Goal: Find specific page/section: Find specific page/section

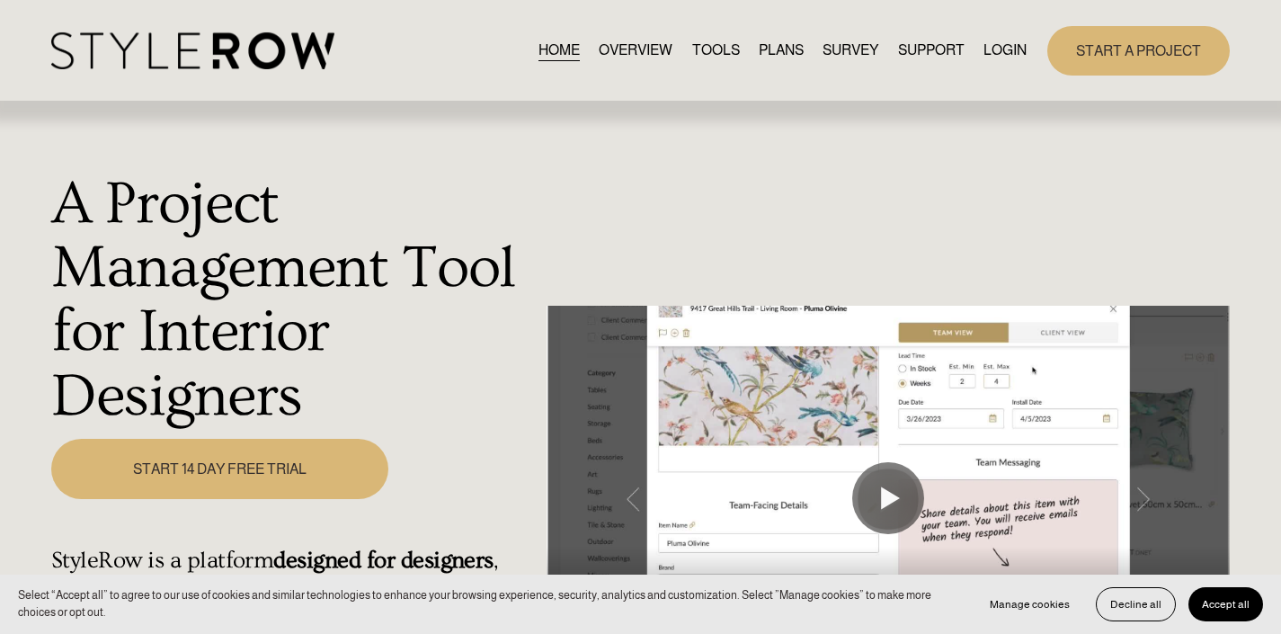
click at [999, 45] on link "LOGIN" at bounding box center [1004, 51] width 43 height 24
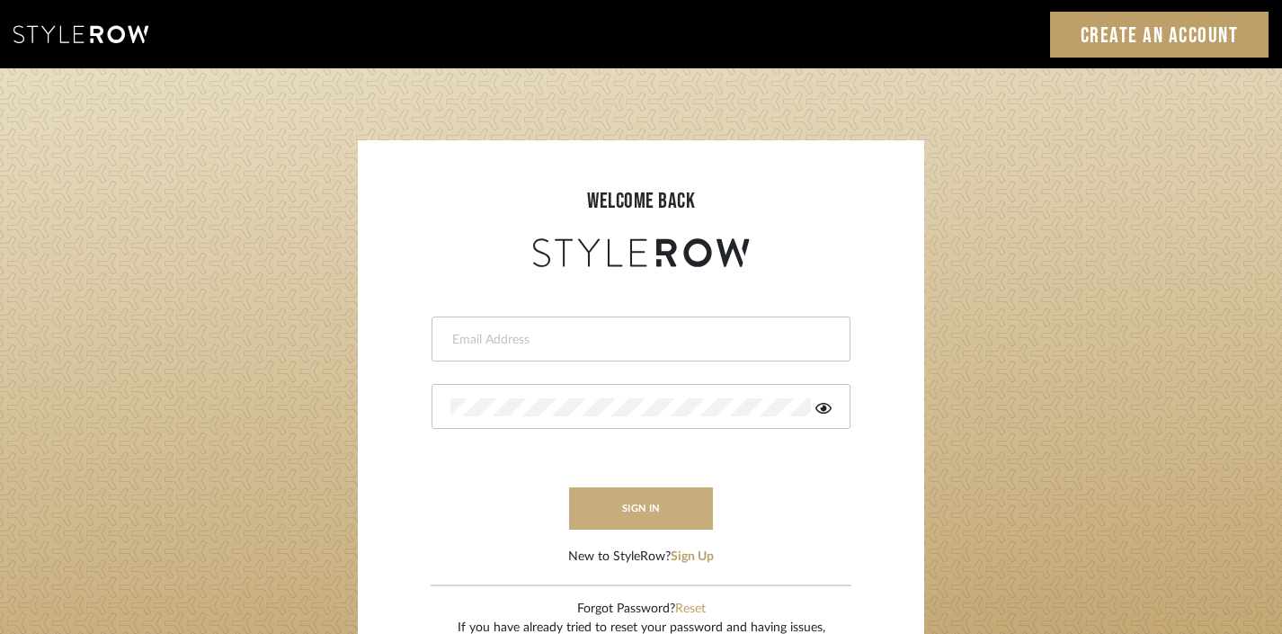
type input "divya.aok@gmail.com"
click at [664, 503] on button "sign in" at bounding box center [641, 508] width 144 height 42
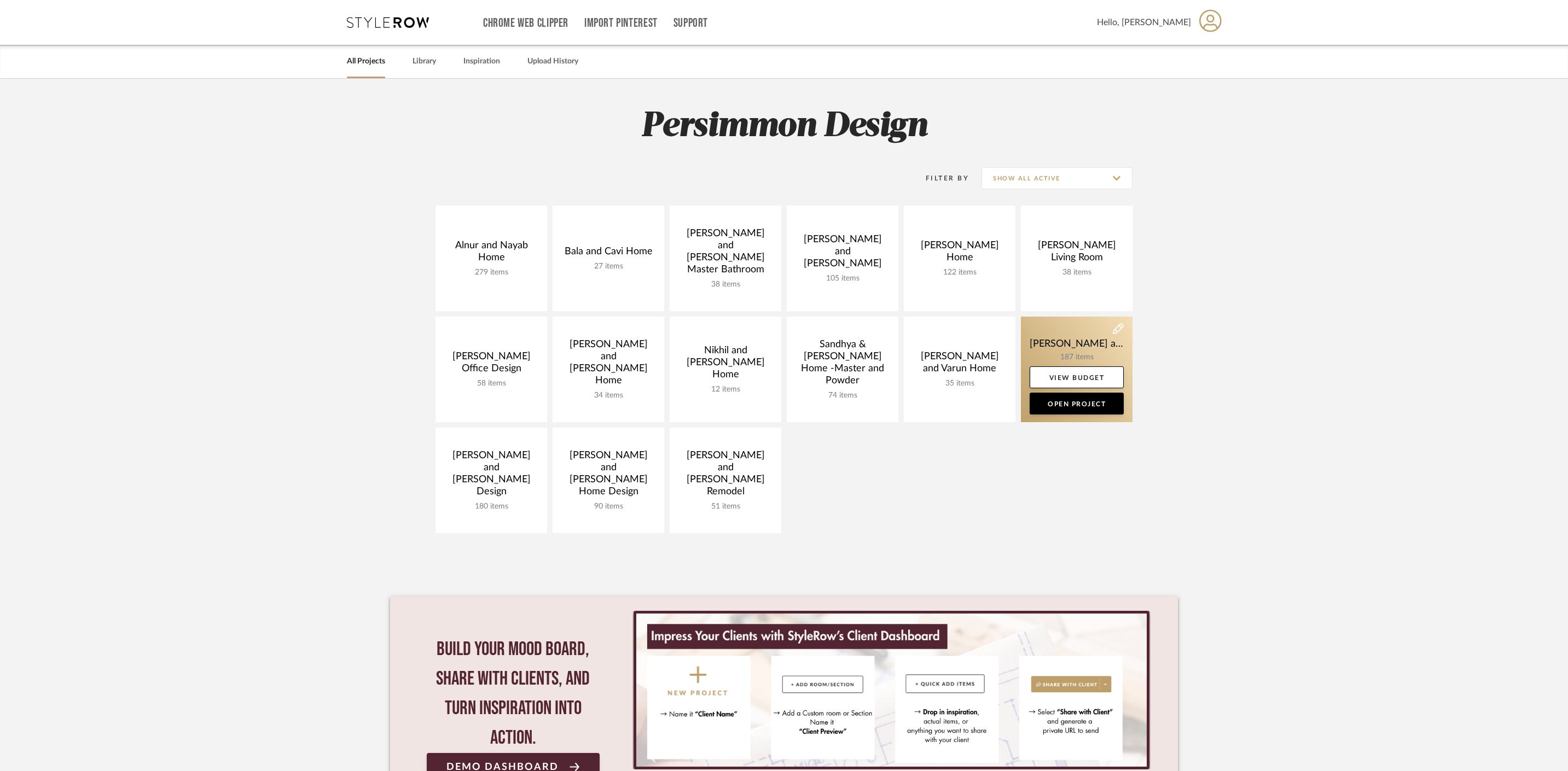
click at [1079, 343] on link at bounding box center [1076, 369] width 111 height 105
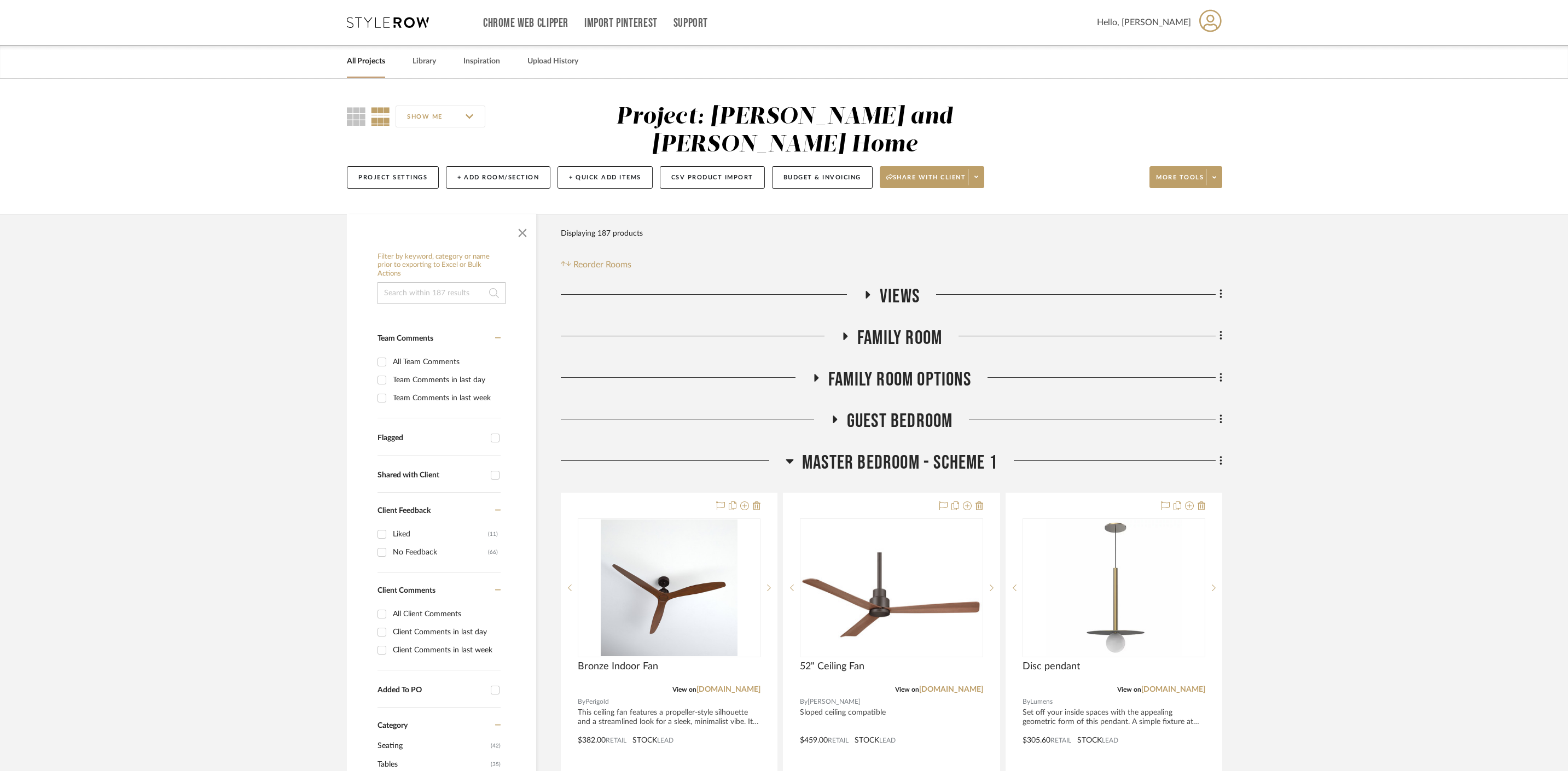
click at [794, 452] on h3 "Master Bedroom - Scheme 1" at bounding box center [892, 463] width 212 height 24
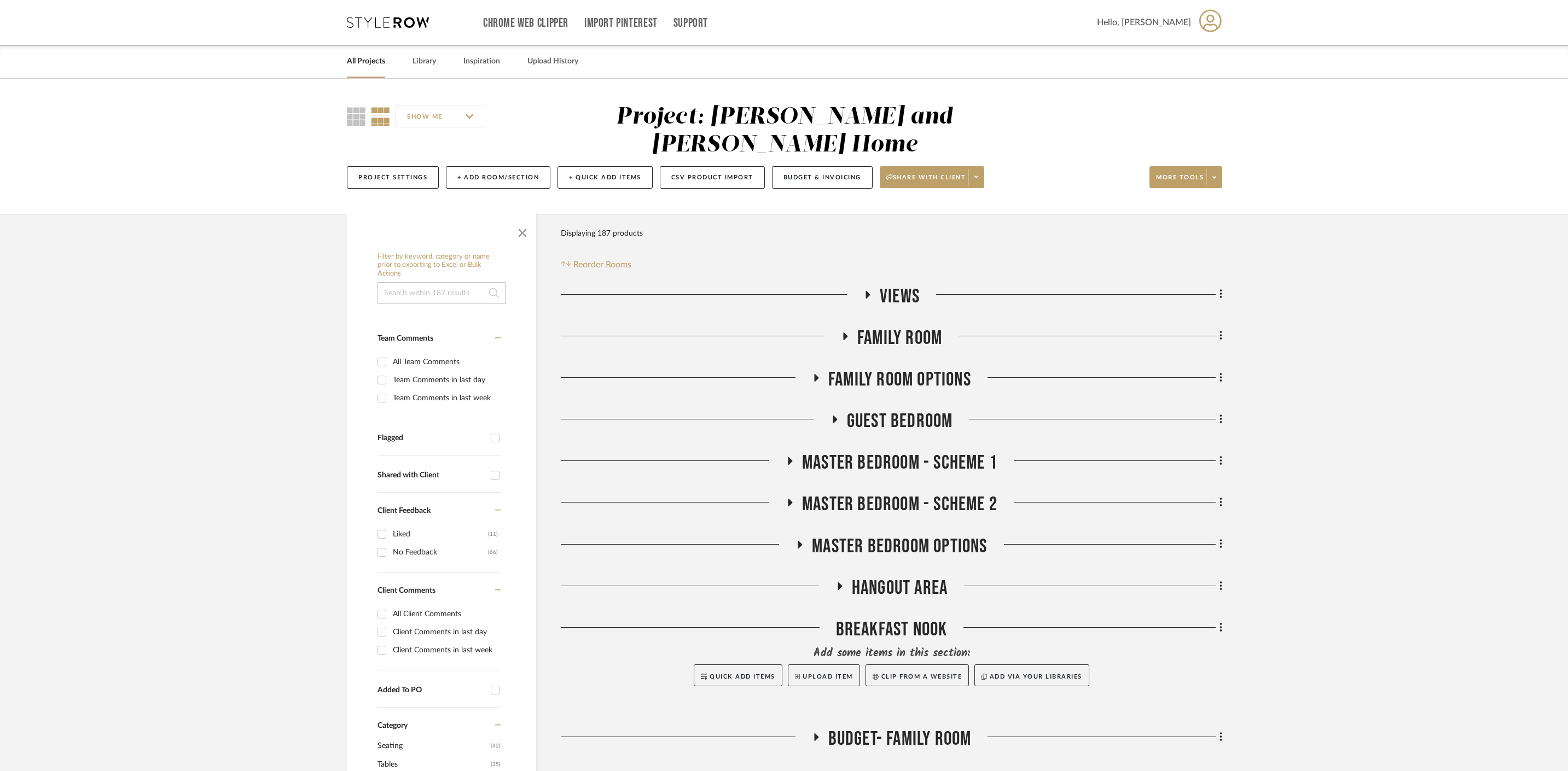
click at [844, 332] on fa-icon at bounding box center [844, 340] width 8 height 16
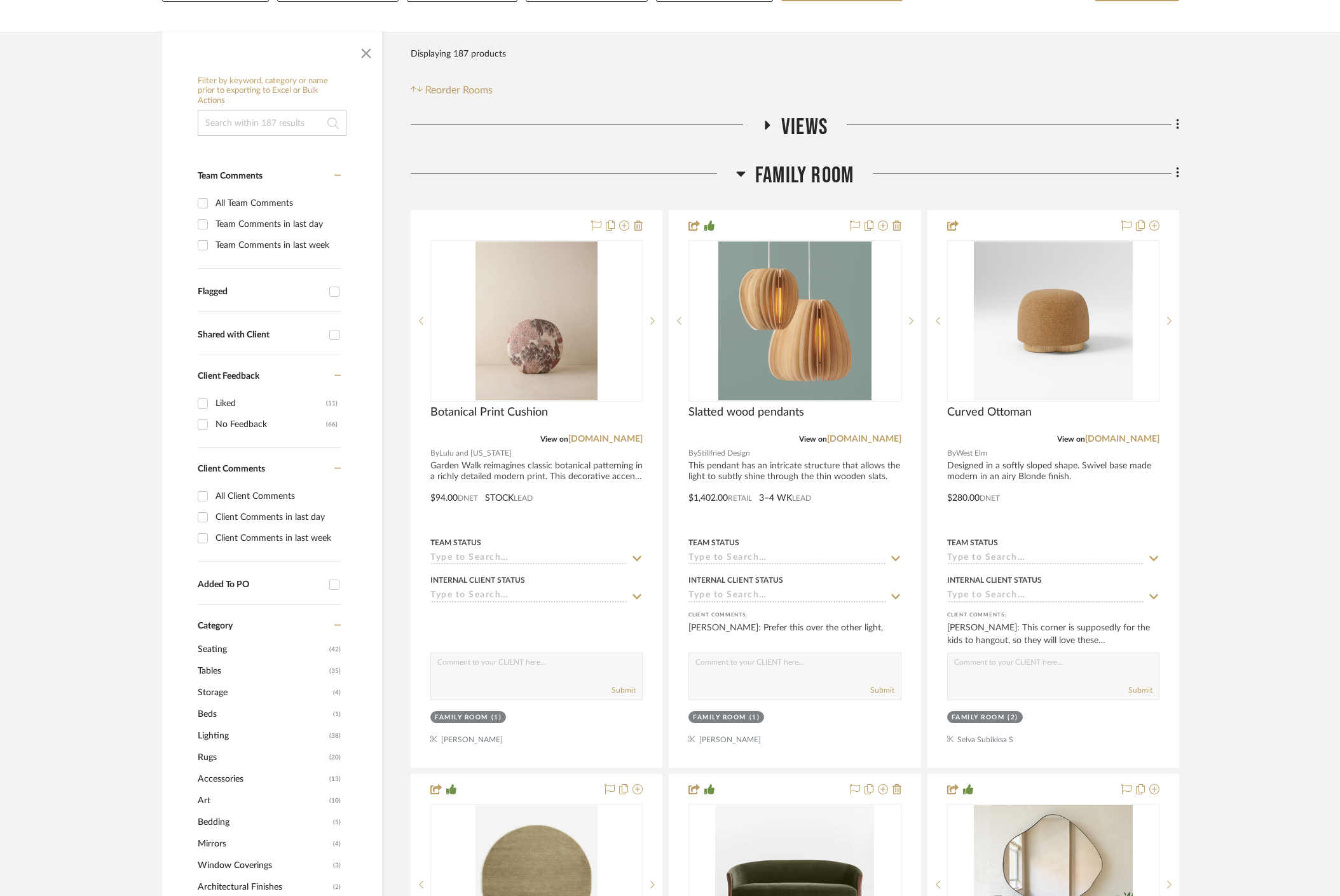
scroll to position [216, 0]
click at [748, 163] on h3 "Family Room" at bounding box center [795, 177] width 117 height 28
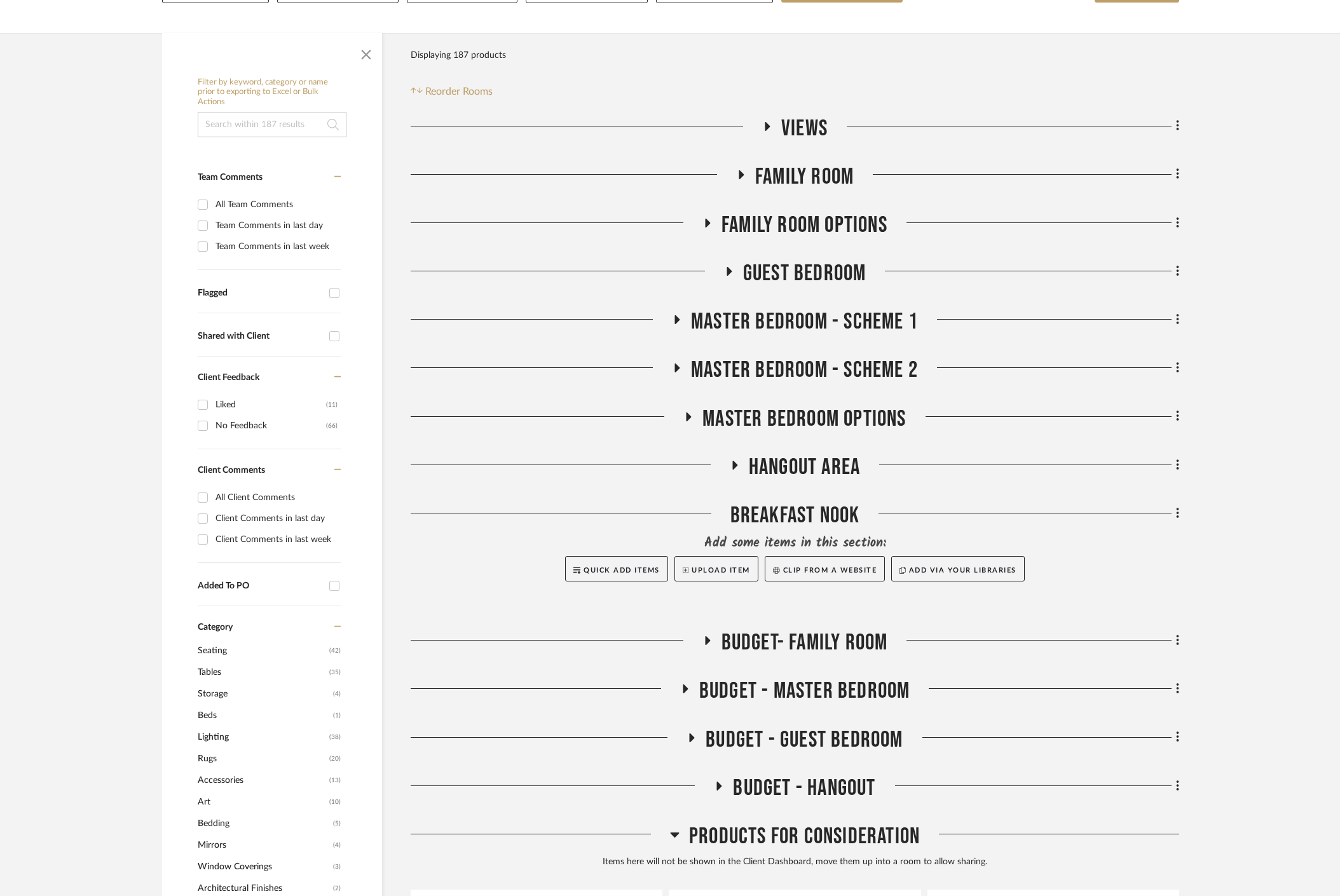
click at [663, 308] on div at bounding box center [541, 325] width 261 height 33
click at [682, 315] on icon at bounding box center [677, 320] width 16 height 9
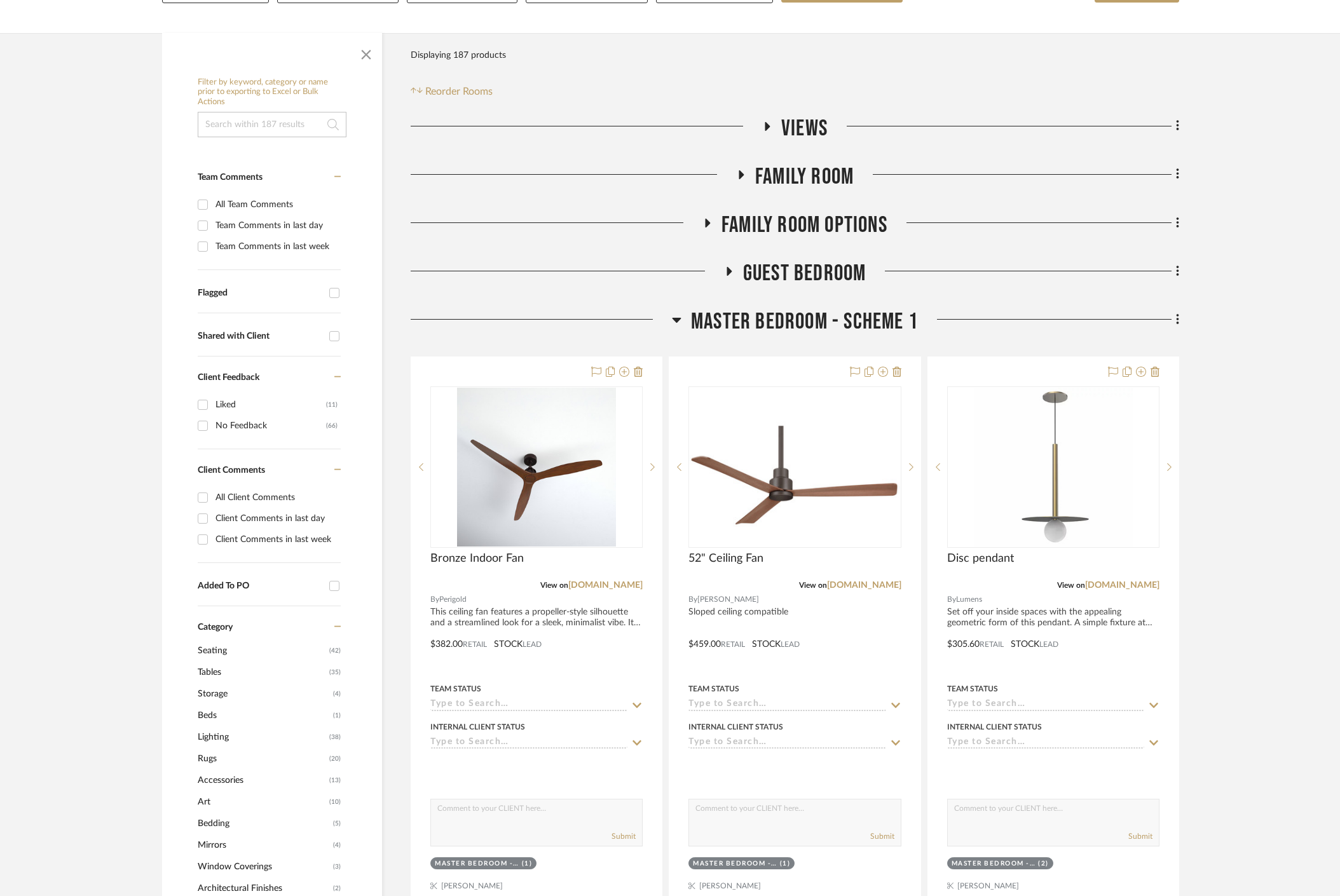
click at [682, 308] on h3 "Master Bedroom - Scheme 1" at bounding box center [795, 322] width 246 height 28
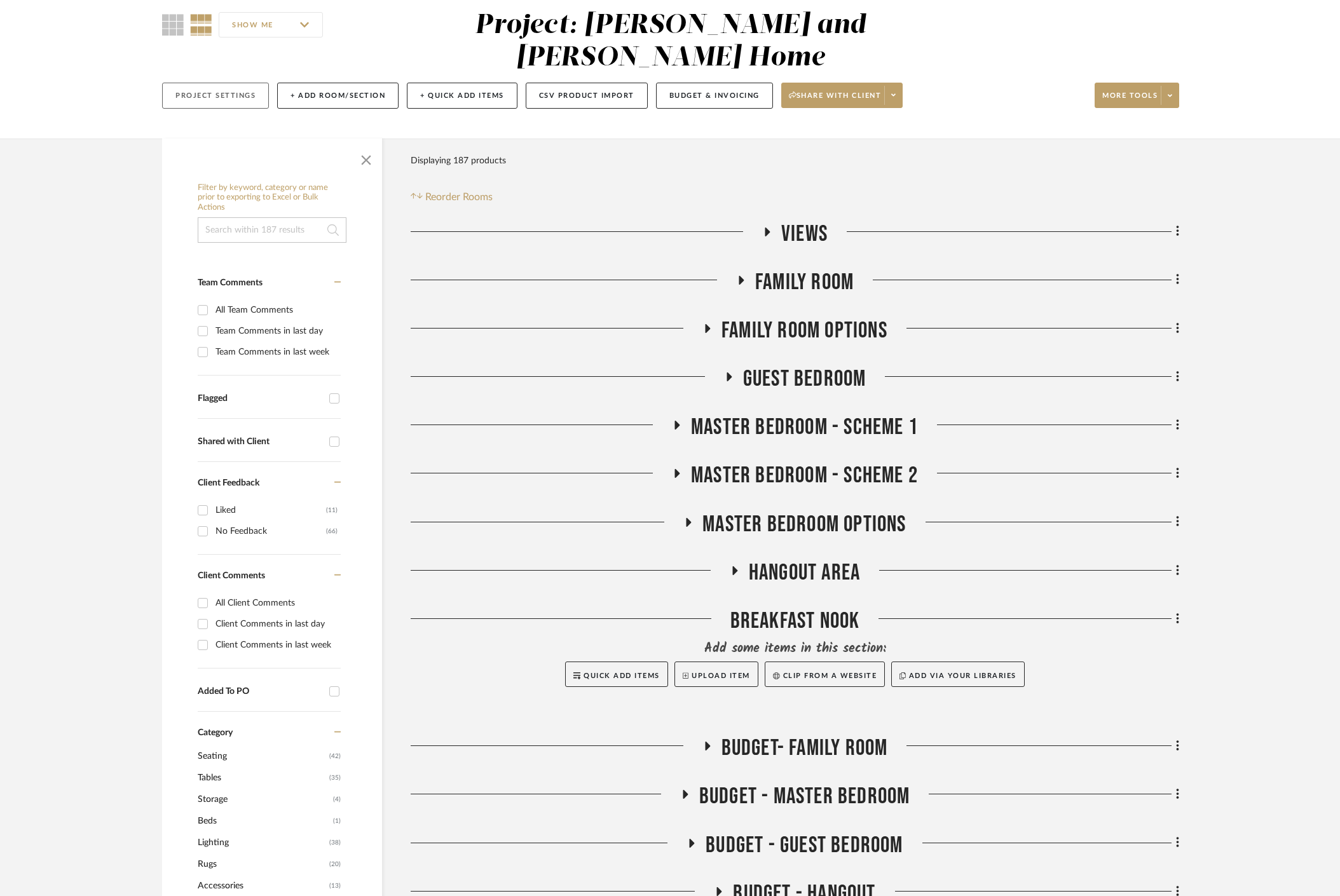
scroll to position [0, 0]
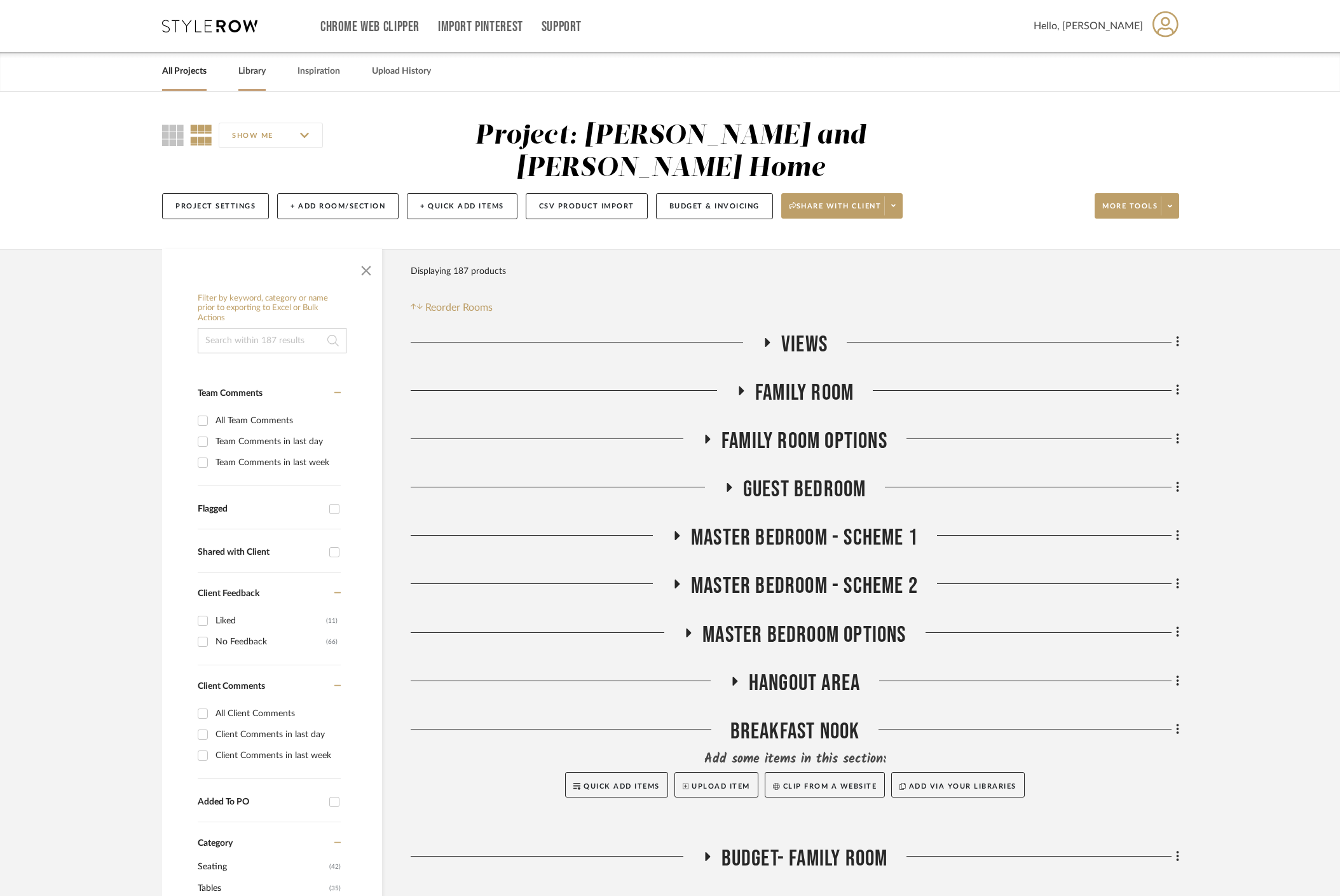
click at [250, 76] on link "Library" at bounding box center [252, 71] width 28 height 17
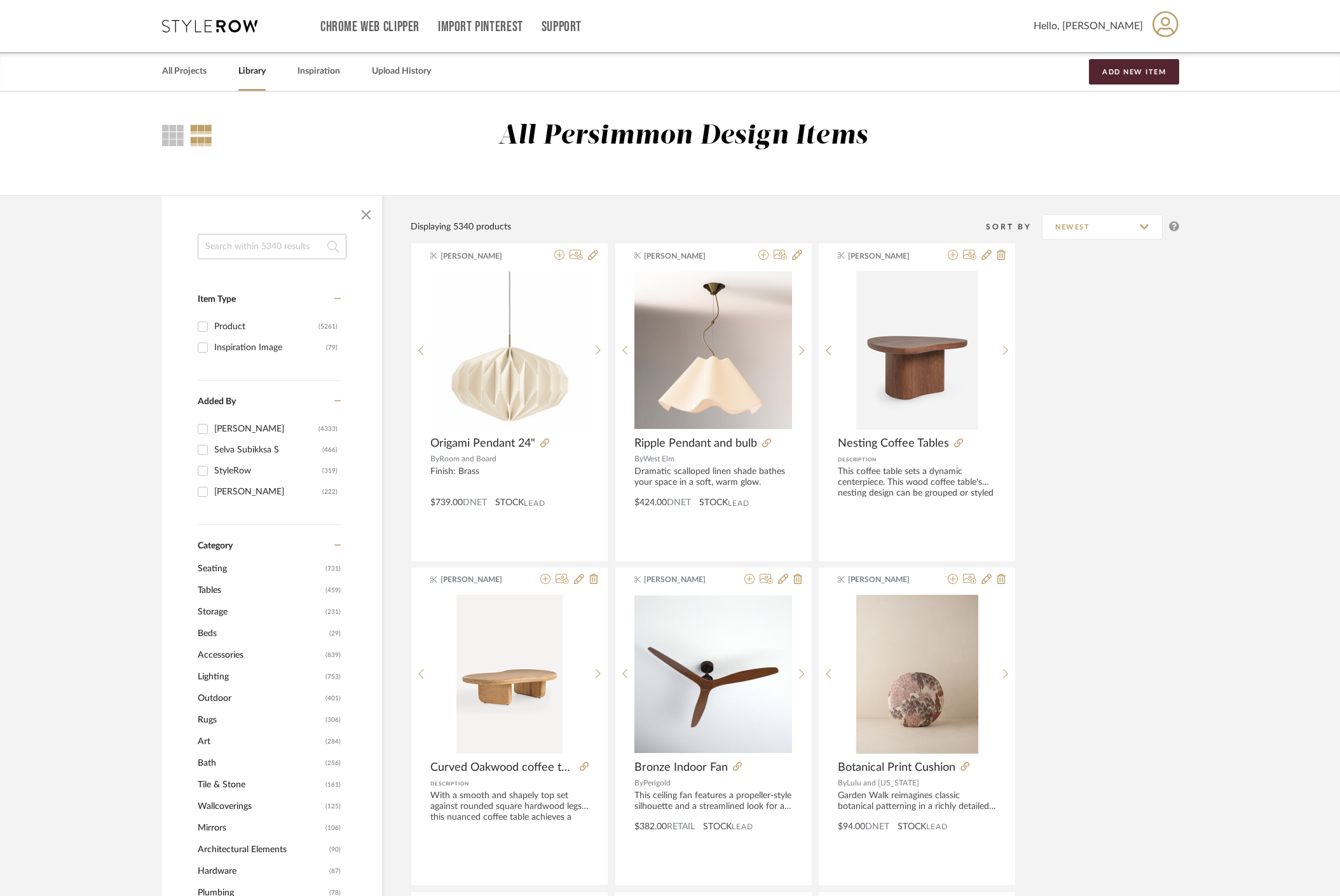
scroll to position [172, 0]
